Goal: Find specific page/section: Find specific page/section

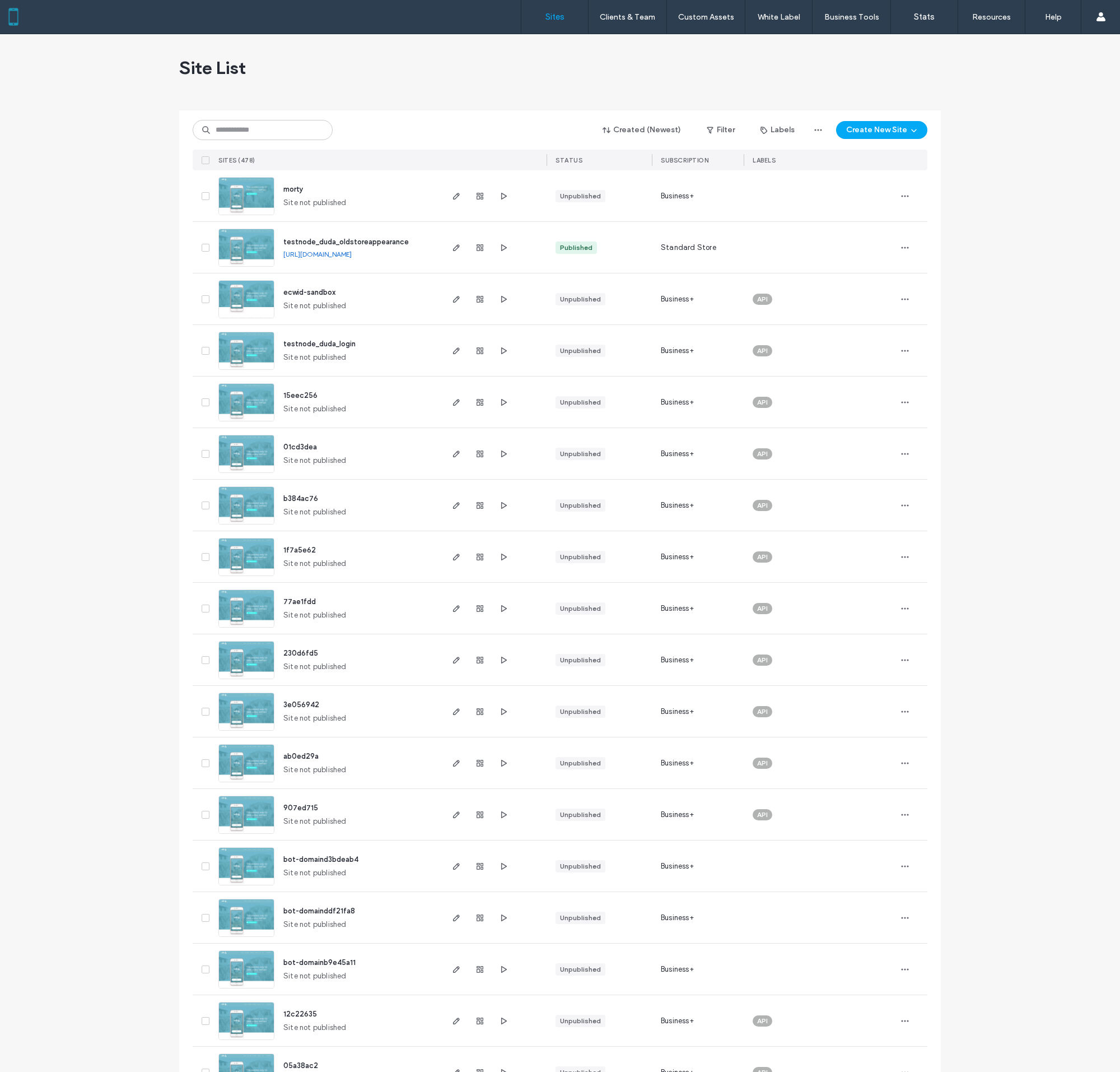
click at [246, 350] on img at bounding box center [246, 370] width 55 height 76
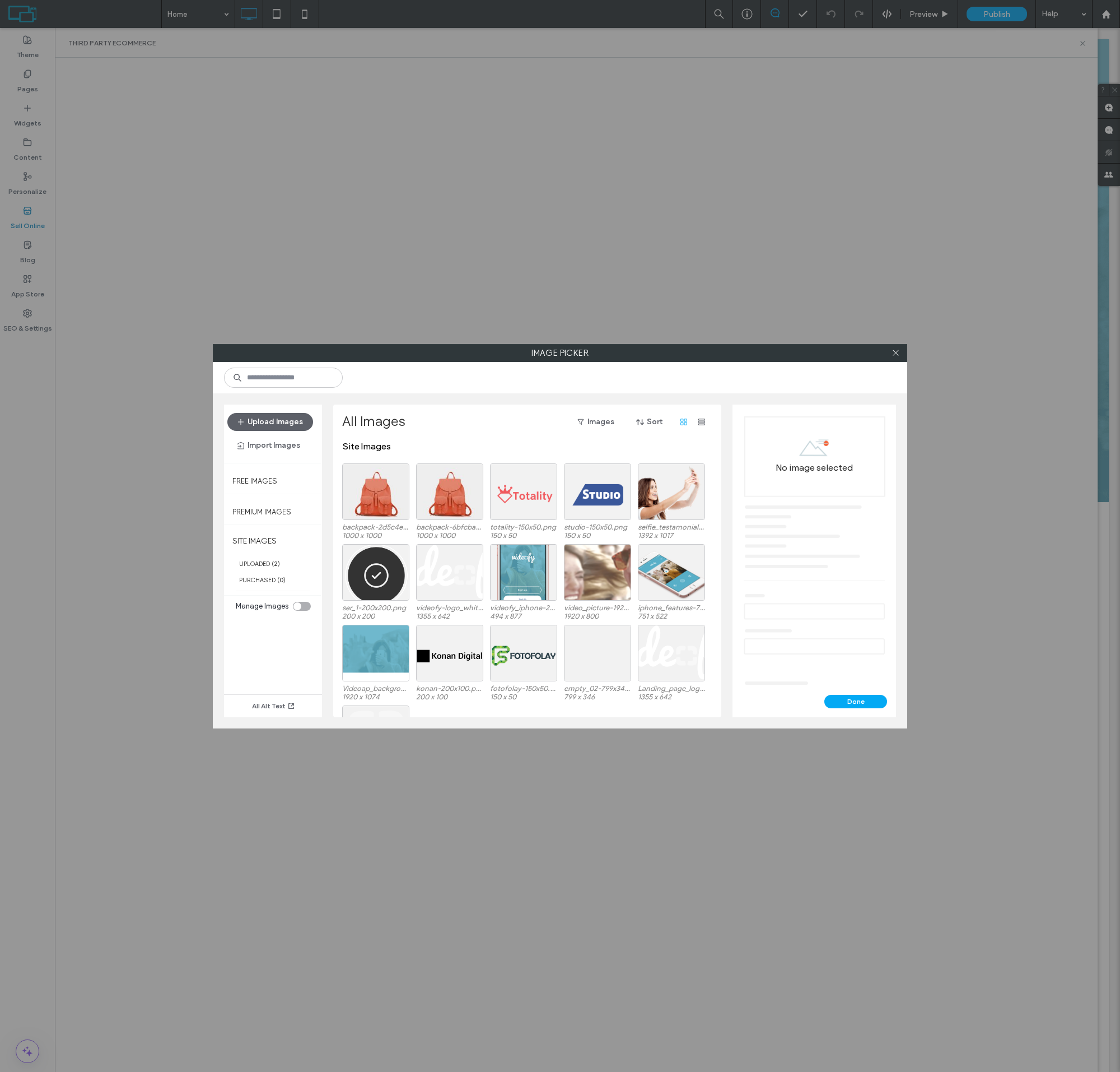
click at [376, 500] on div at bounding box center [376, 492] width 67 height 56
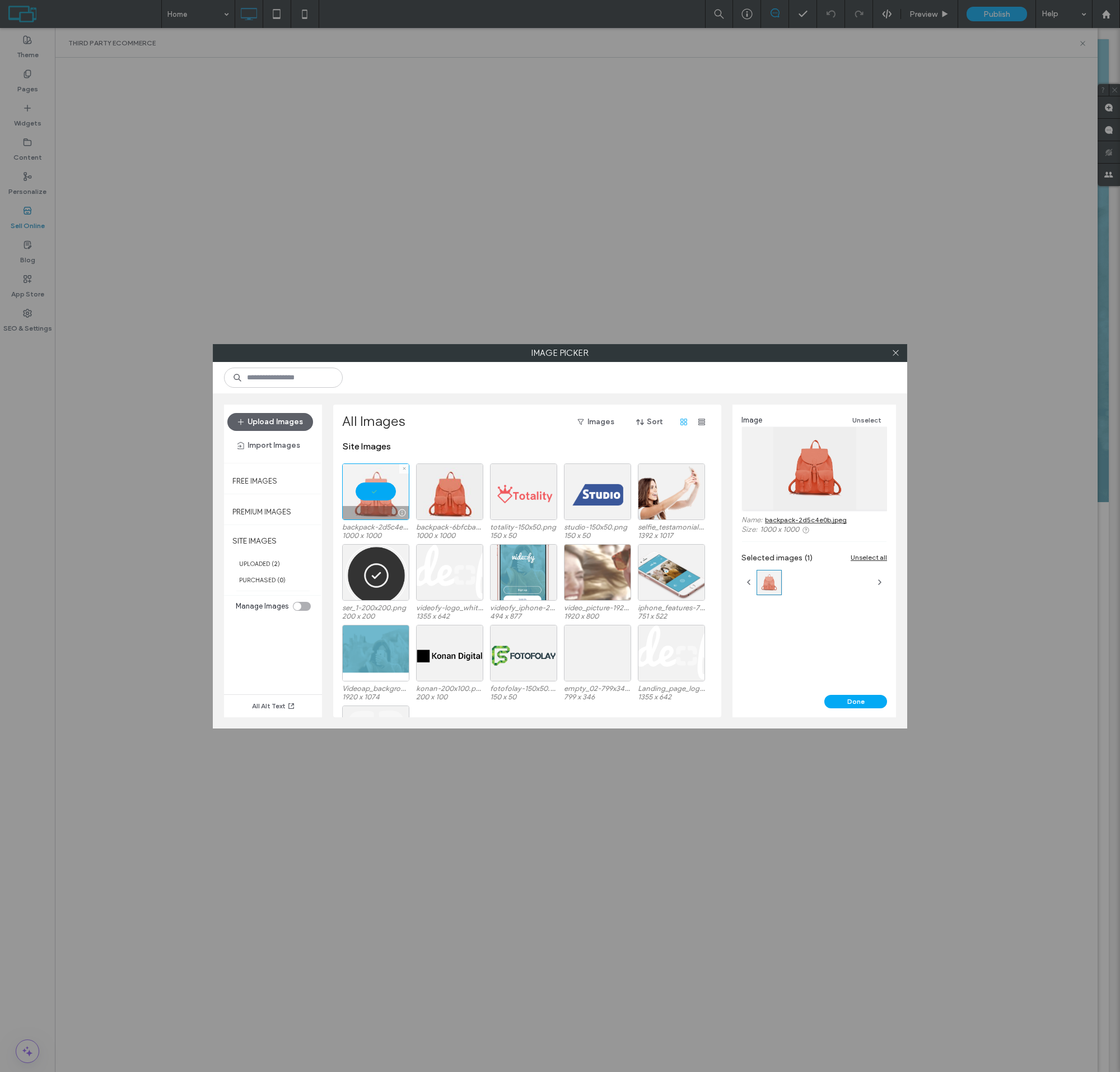
click at [856, 701] on button "Done" at bounding box center [856, 702] width 62 height 13
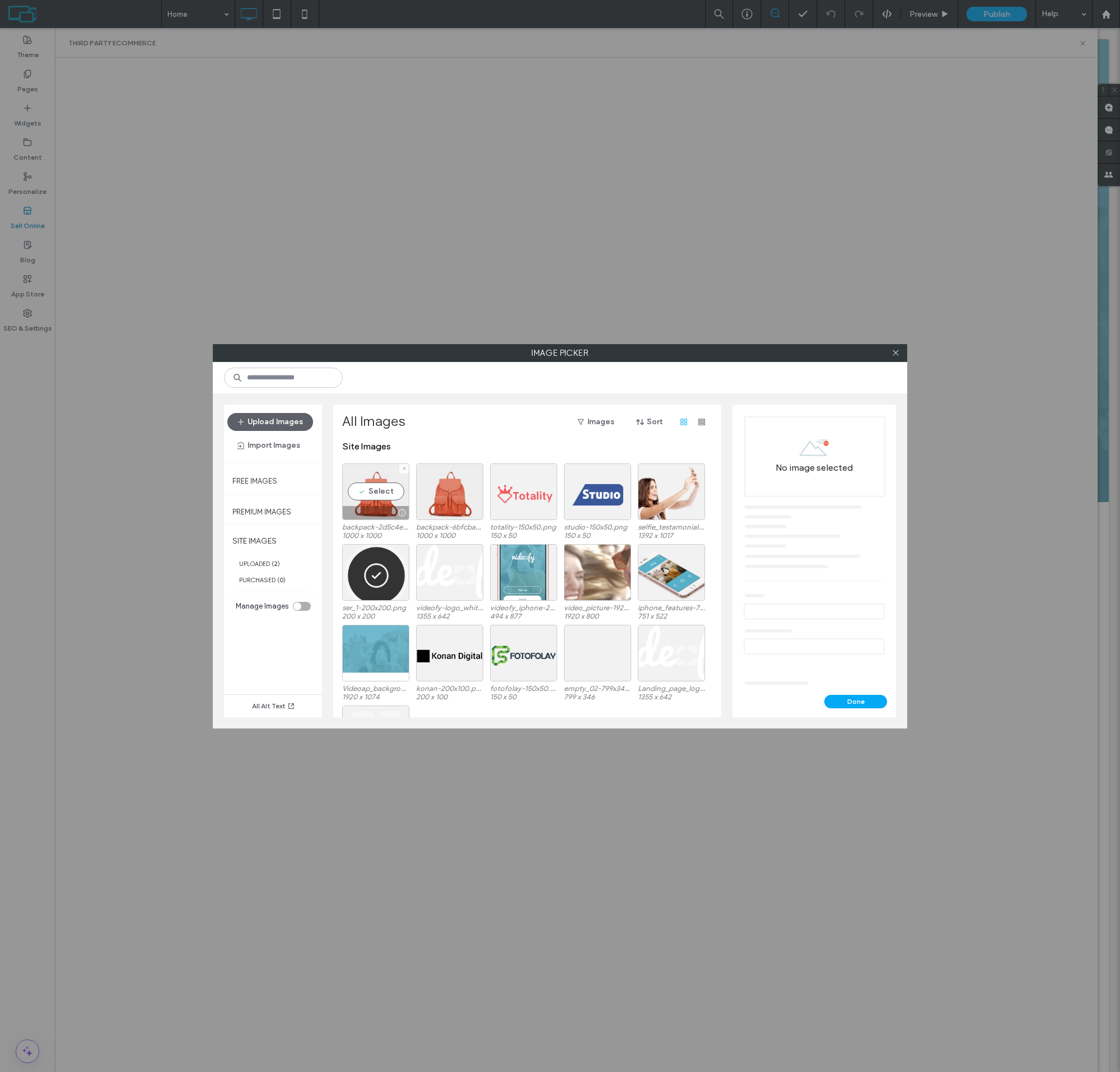
click at [376, 500] on div "Select" at bounding box center [376, 492] width 67 height 56
click at [856, 701] on button "Done" at bounding box center [856, 702] width 62 height 13
click at [376, 500] on div "Select" at bounding box center [376, 492] width 67 height 56
click at [856, 701] on button "Done" at bounding box center [856, 702] width 62 height 13
